Goal: Transaction & Acquisition: Purchase product/service

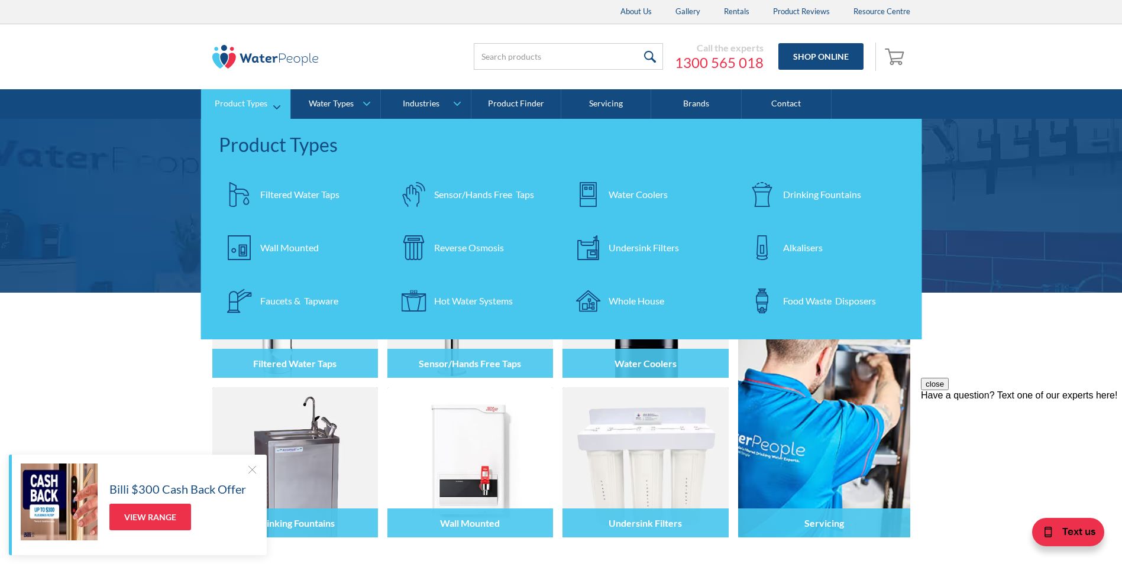
click at [639, 189] on div "Water Coolers" at bounding box center [638, 195] width 59 height 14
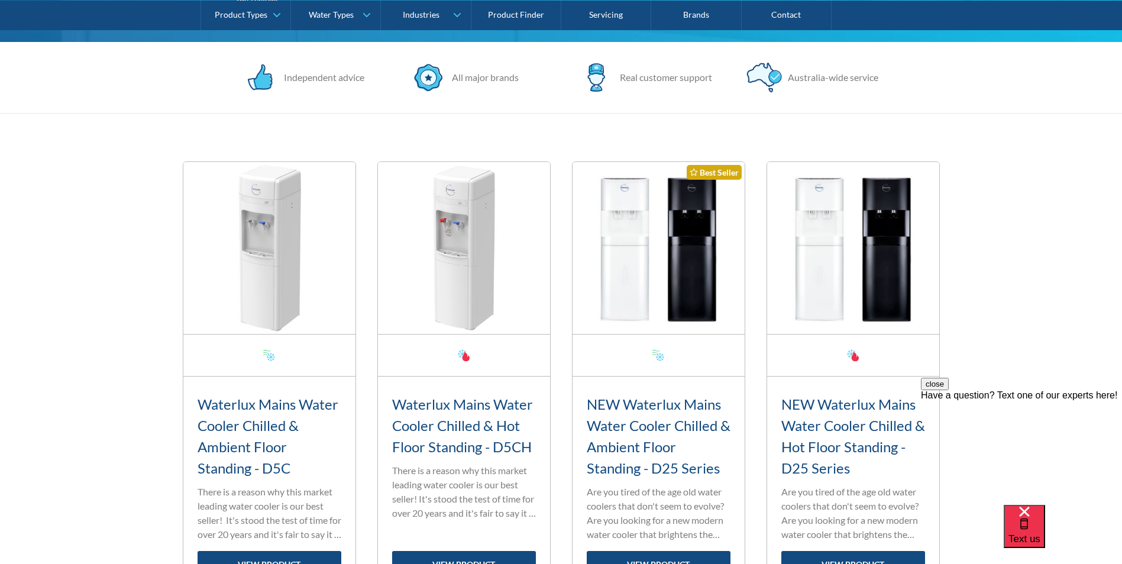
scroll to position [396, 0]
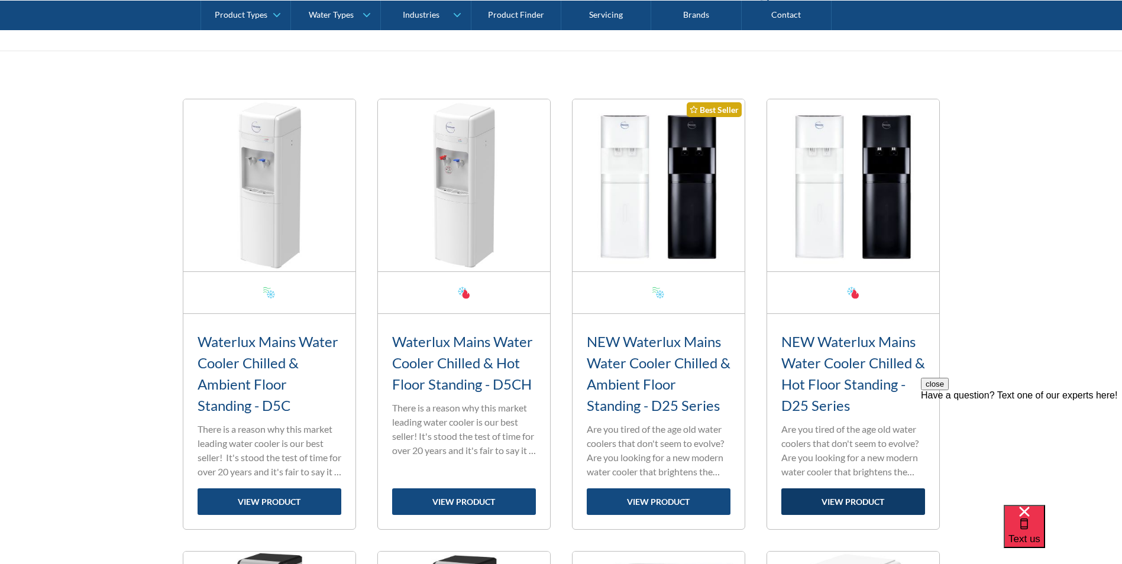
click at [837, 510] on link "view product" at bounding box center [853, 502] width 144 height 27
